Goal: Task Accomplishment & Management: Manage account settings

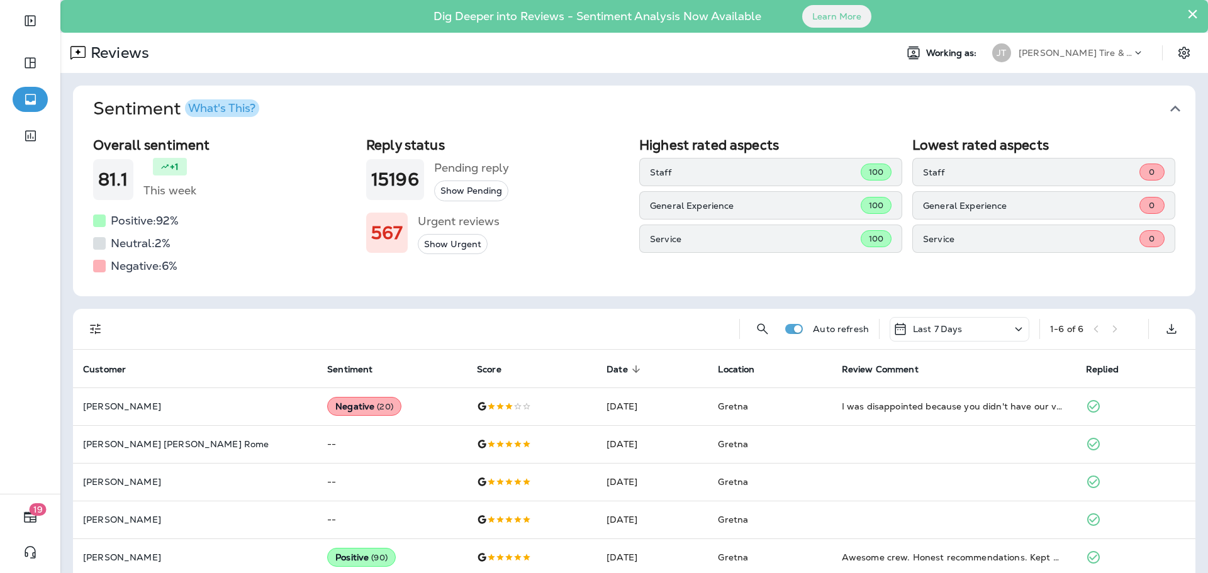
click at [459, 243] on button "Show Urgent" at bounding box center [453, 244] width 70 height 21
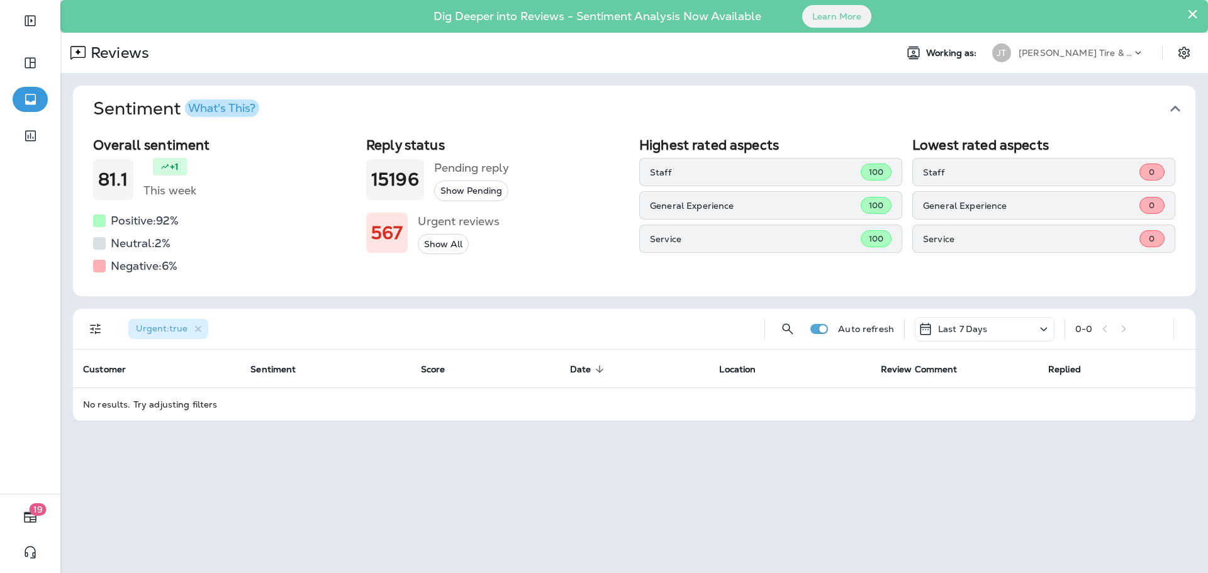
click at [440, 241] on button "Show All" at bounding box center [443, 244] width 51 height 21
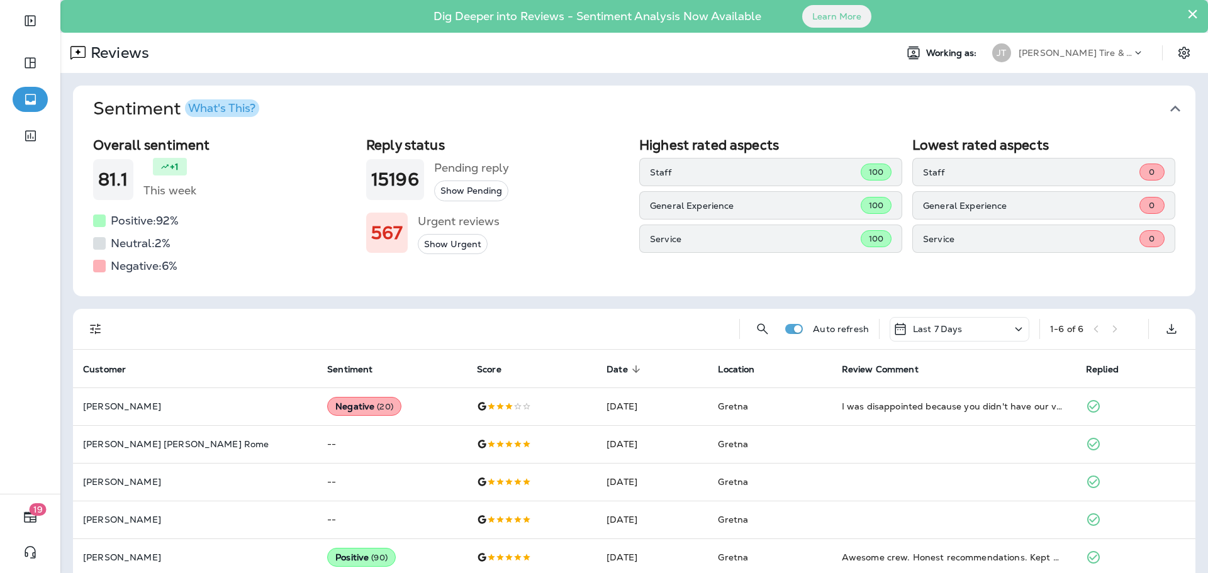
scroll to position [54, 0]
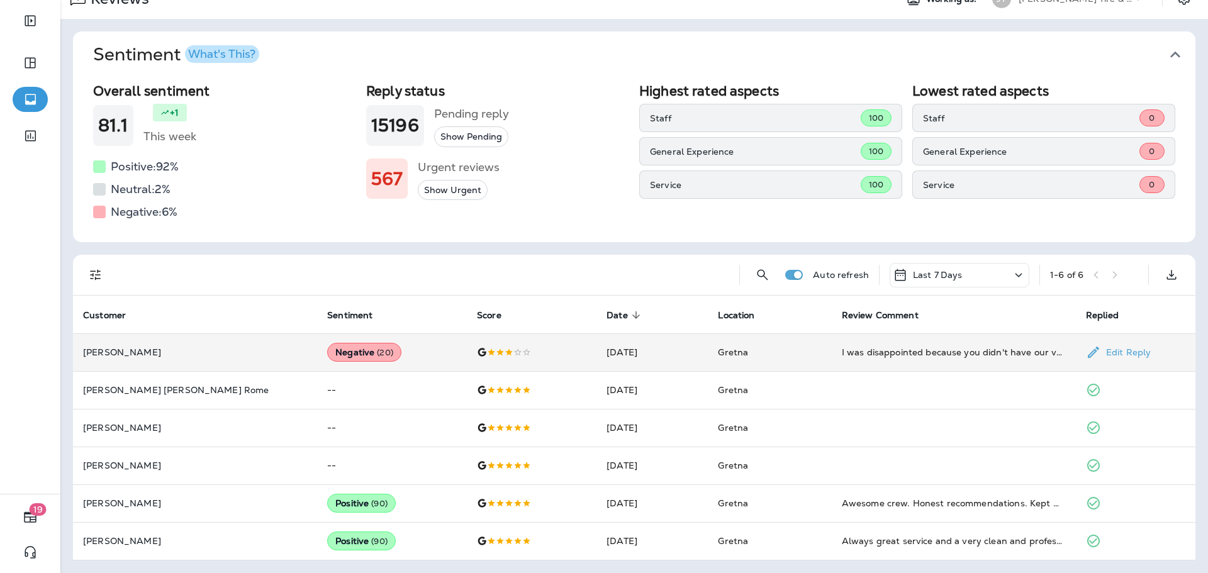
click at [133, 354] on p "[PERSON_NAME]" at bounding box center [195, 352] width 224 height 10
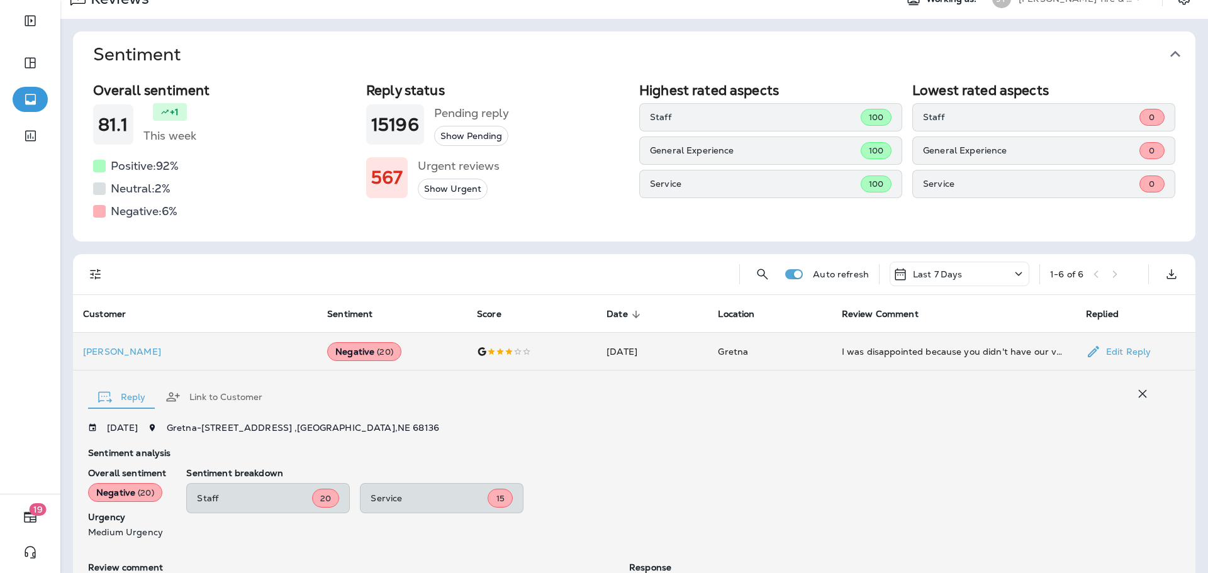
scroll to position [235, 0]
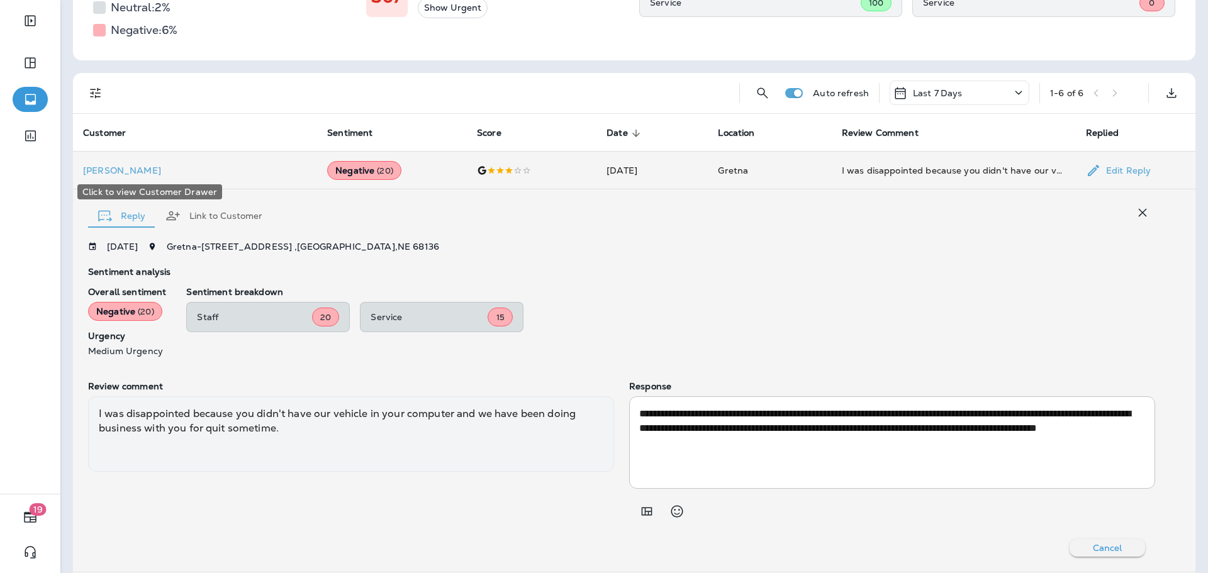
click at [106, 171] on p "[PERSON_NAME]" at bounding box center [195, 170] width 224 height 10
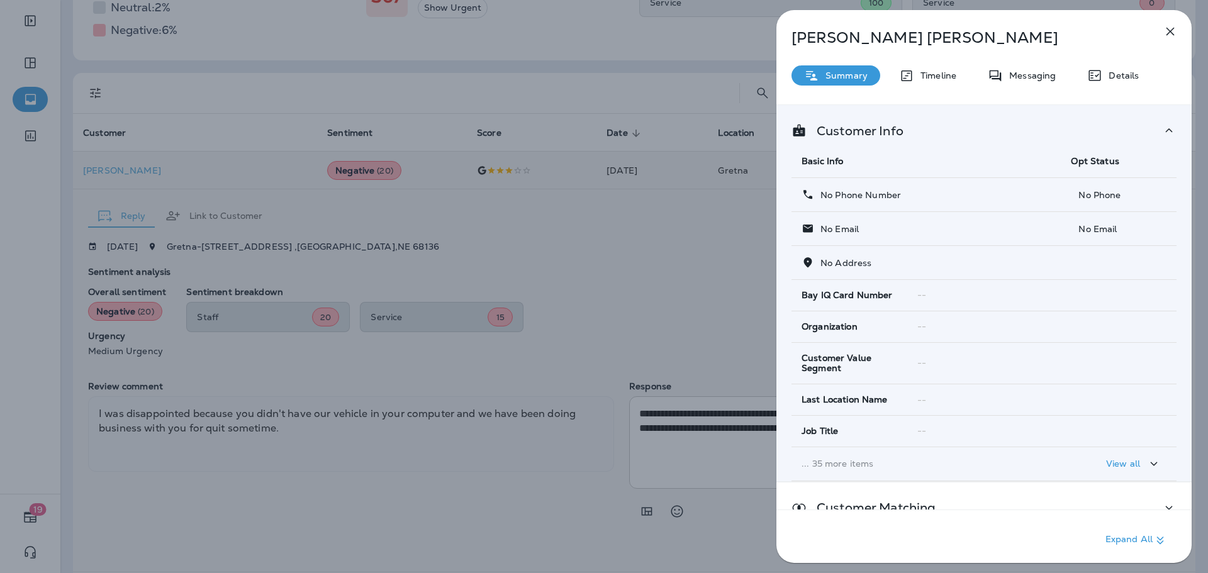
click at [1168, 32] on icon "button" at bounding box center [1169, 31] width 15 height 15
